Goal: Task Accomplishment & Management: Manage account settings

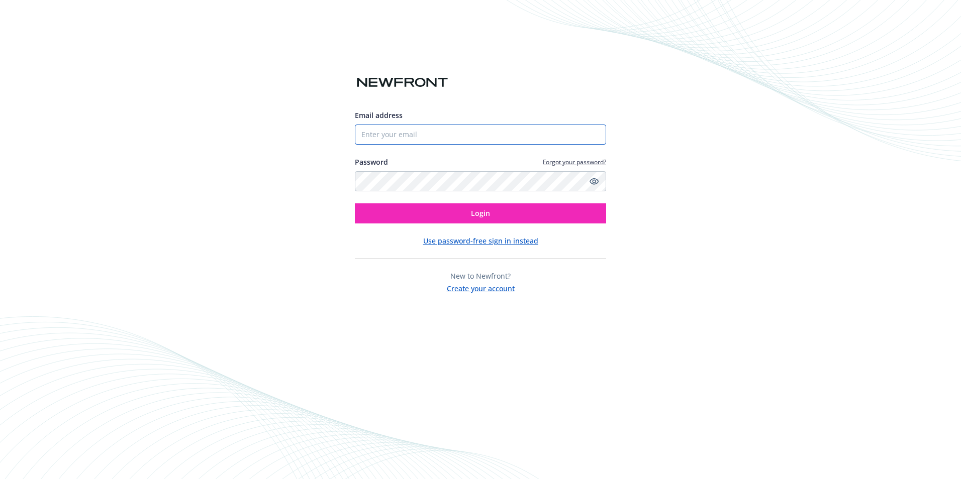
click at [441, 140] on input "Email address" at bounding box center [480, 135] width 251 height 20
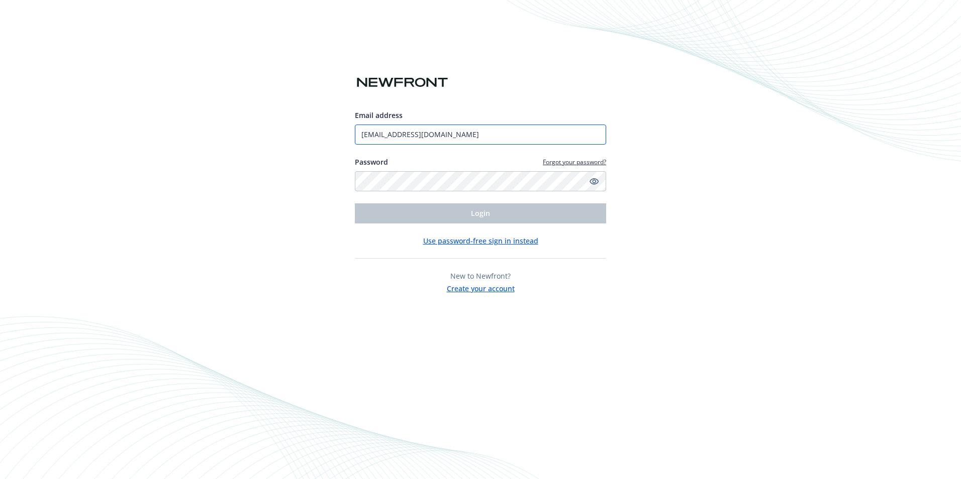
drag, startPoint x: 497, startPoint y: 142, endPoint x: 267, endPoint y: 157, distance: 229.7
click at [267, 157] on div "Email address [EMAIL_ADDRESS][DOMAIN_NAME] Password Forgot your password? Login…" at bounding box center [480, 239] width 961 height 479
type input "[PERSON_NAME][EMAIL_ADDRESS][DOMAIN_NAME]"
